Goal: Information Seeking & Learning: Find specific fact

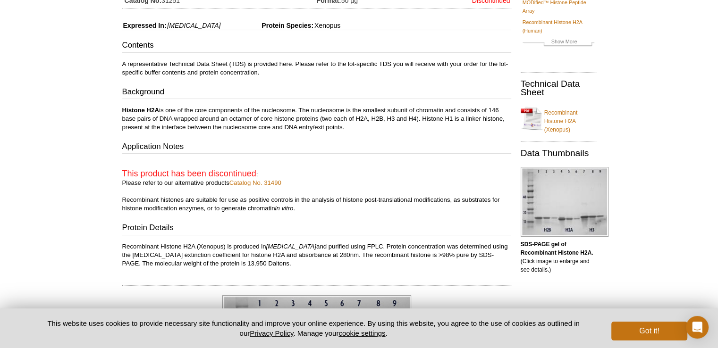
scroll to position [237, 0]
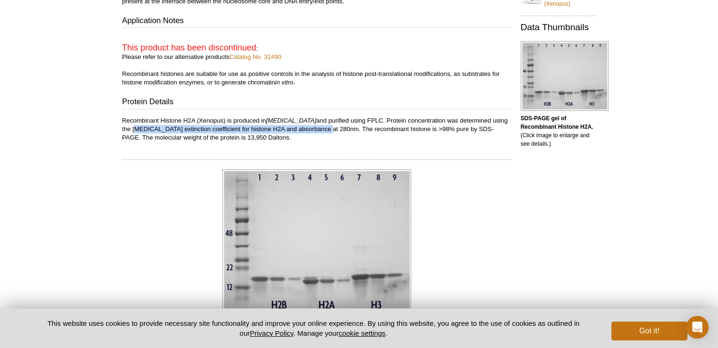
drag, startPoint x: 491, startPoint y: 118, endPoint x: 296, endPoint y: 129, distance: 195.3
click at [296, 129] on p "Recombinant Histone H2A (Xenopus) is produced in [MEDICAL_DATA] and purified us…" at bounding box center [316, 129] width 389 height 25
copy p "[MEDICAL_DATA] extinction coefficient for histone H2A and absorbance at 280nm"
click at [298, 153] on div at bounding box center [316, 155] width 389 height 9
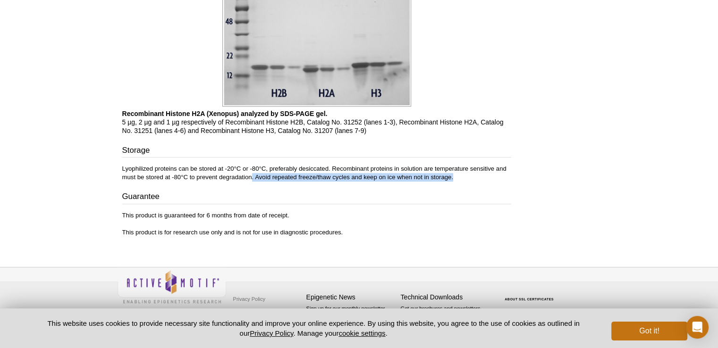
drag, startPoint x: 252, startPoint y: 176, endPoint x: 464, endPoint y: 180, distance: 211.5
click at [464, 180] on p "Lyophilized proteins can be stored at -20°C or -80°C, preferably desiccated. Re…" at bounding box center [316, 173] width 389 height 17
click at [421, 177] on p "Lyophilized proteins can be stored at -20°C or -80°C, preferably desiccated. Re…" at bounding box center [316, 173] width 389 height 17
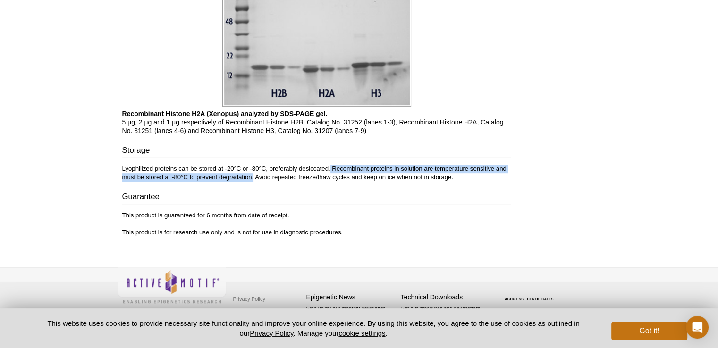
drag, startPoint x: 330, startPoint y: 169, endPoint x: 254, endPoint y: 174, distance: 75.7
click at [254, 174] on p "Lyophilized proteins can be stored at -20°C or -80°C, preferably desiccated. Re…" at bounding box center [316, 173] width 389 height 17
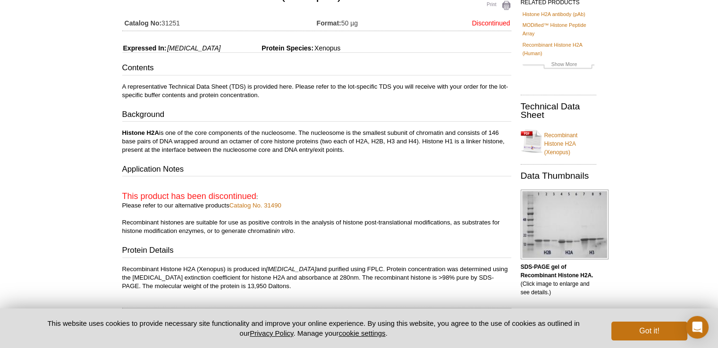
scroll to position [0, 0]
